Goal: Find specific page/section: Find specific page/section

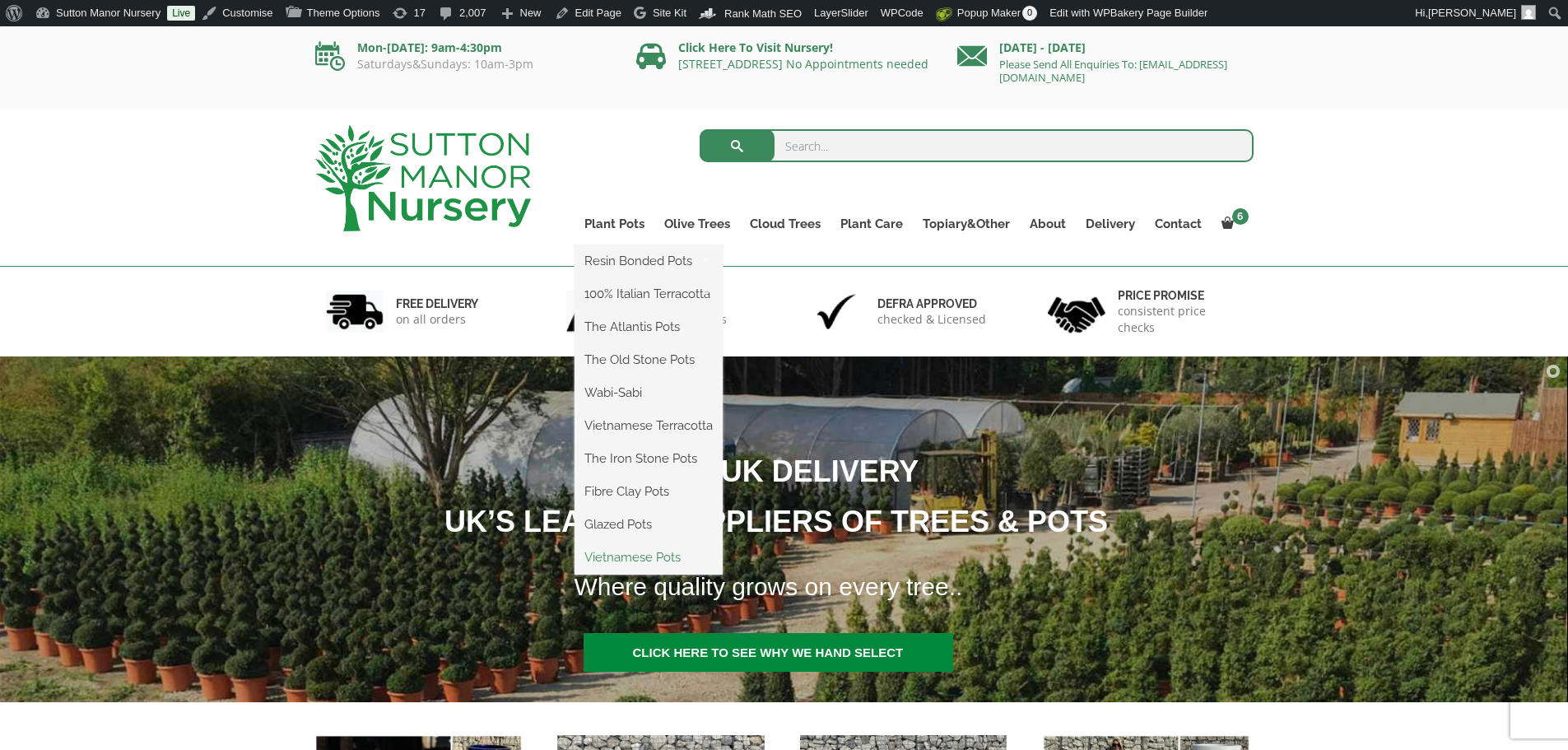
click at [634, 556] on link "Vietnamese Pots" at bounding box center [648, 557] width 148 height 25
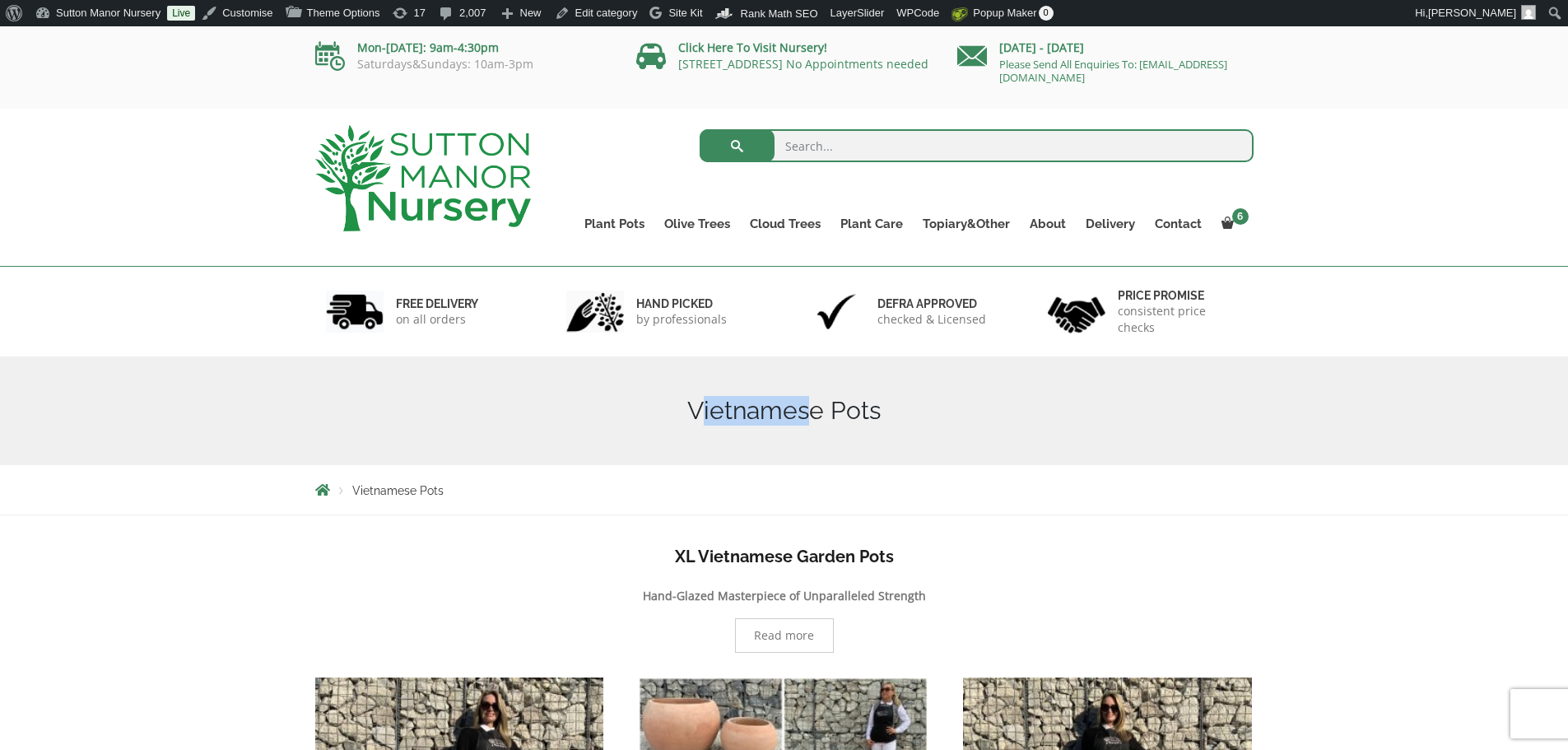
drag, startPoint x: 816, startPoint y: 412, endPoint x: 707, endPoint y: 411, distance: 109.0
click at [707, 411] on h1 "Vietnamese Pots" at bounding box center [784, 411] width 939 height 30
drag, startPoint x: 825, startPoint y: 415, endPoint x: 693, endPoint y: 414, distance: 132.0
click at [693, 414] on h1 "Vietnamese Pots" at bounding box center [784, 411] width 939 height 30
copy h1 "Vietnamese"
